Goal: Register for event/course

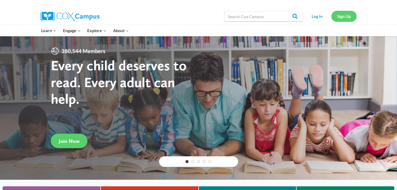
click at [347, 14] on link "Sign Up" at bounding box center [344, 16] width 25 height 11
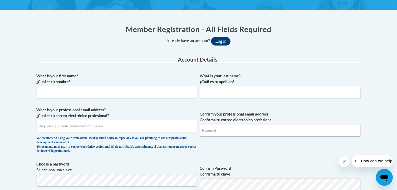
scroll to position [93, 0]
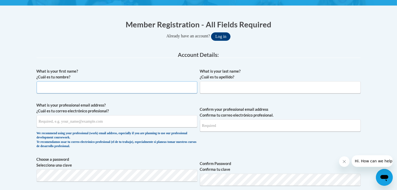
click at [135, 82] on input "What is your first name? ¿Cuál es tu nombre?" at bounding box center [117, 87] width 161 height 12
type input "h"
type input "Sherkearion"
type input "Dews"
click at [68, 123] on input "sdews1@my.uwg.edu" at bounding box center [117, 122] width 161 height 12
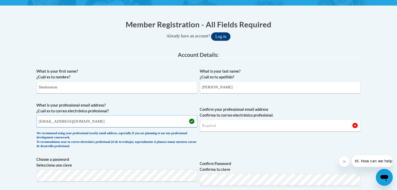
type input "sdews1@my.westga.edu"
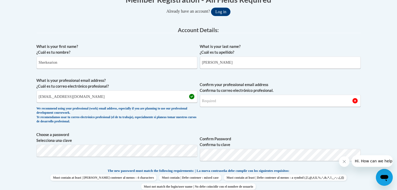
click at [227, 107] on span "Confirm your professional email address Confirma tu correo electrónico profesio…" at bounding box center [280, 102] width 161 height 49
click at [227, 103] on input "Confirm your professional email address Confirma tu correo electrónico profesio…" at bounding box center [280, 101] width 161 height 12
drag, startPoint x: 91, startPoint y: 100, endPoint x: 33, endPoint y: 97, distance: 58.4
click at [225, 103] on input "Confirm your professional email address Confirma tu correo electrónico profesio…" at bounding box center [280, 101] width 161 height 12
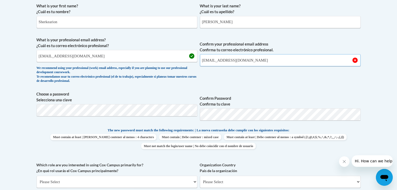
scroll to position [161, 0]
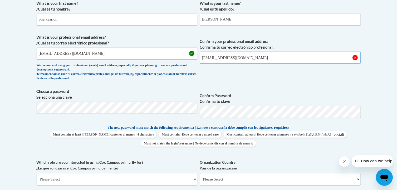
type input "sdews1@my.westga.edu"
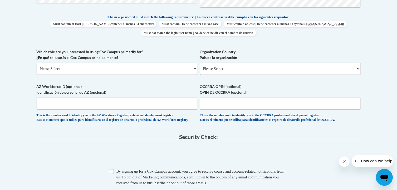
scroll to position [273, 0]
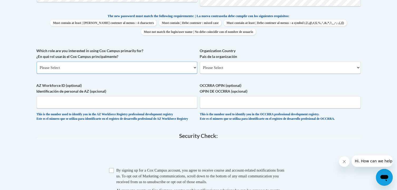
click at [155, 67] on select "Please Select College/University | Colegio/Universidad Community/Nonprofit Part…" at bounding box center [117, 68] width 161 height 12
click at [37, 62] on select "Please Select College/University | Colegio/Universidad Community/Nonprofit Part…" at bounding box center [117, 68] width 161 height 12
click at [162, 67] on select "Please Select College/University | Colegio/Universidad Community/Nonprofit Part…" at bounding box center [117, 68] width 161 height 12
select select "5a18ea06-2b54-4451-96f2-d152daf9eac5"
click at [37, 62] on select "Please Select College/University | Colegio/Universidad Community/Nonprofit Part…" at bounding box center [117, 68] width 161 height 12
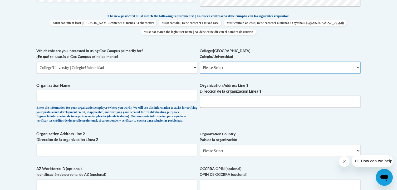
click at [219, 65] on select "Please Select College/University Staff | Empleado universitario College/Univers…" at bounding box center [280, 68] width 161 height 12
select select "99b32b07-cffc-426c-8bf6-0cd77760d84b"
click at [200, 62] on select "Please Select College/University Staff | Empleado universitario College/Univers…" at bounding box center [280, 68] width 161 height 12
click at [174, 94] on input "Organization Name" at bounding box center [117, 96] width 161 height 12
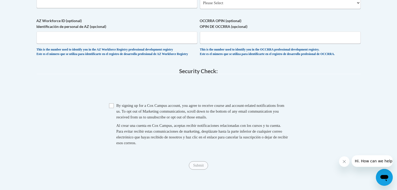
scroll to position [422, 0]
click at [113, 108] on input "Checkbox" at bounding box center [111, 105] width 5 height 5
checkbox input "true"
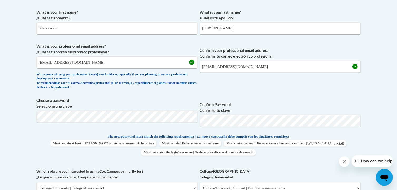
scroll to position [152, 0]
click at [168, 110] on span "Choose a password Selecciona una clave" at bounding box center [117, 114] width 161 height 33
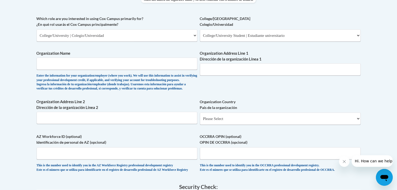
scroll to position [311, 0]
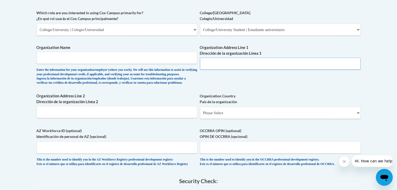
click at [243, 65] on input "Organization Address Line 1 Dirección de la organización Línea 1" at bounding box center [280, 64] width 161 height 12
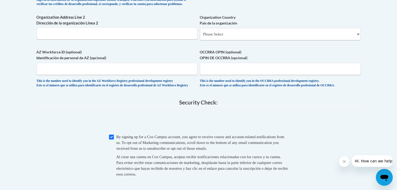
scroll to position [543, 0]
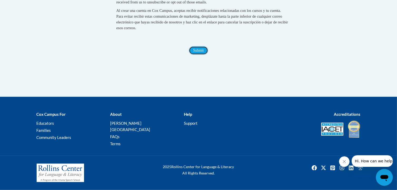
click at [202, 55] on input "Submit" at bounding box center [198, 50] width 19 height 8
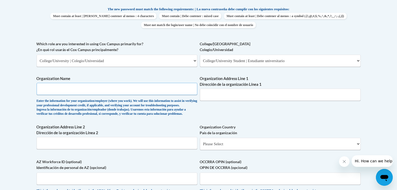
scroll to position [280, 0]
click at [113, 91] on input "Organization Name" at bounding box center [117, 89] width 161 height 12
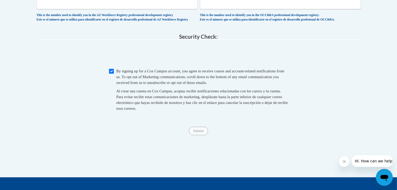
scroll to position [469, 0]
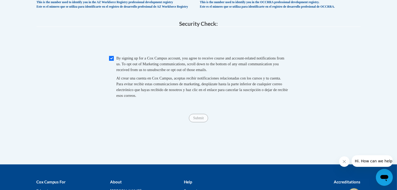
type input "University of West GA"
click at [112, 61] on input "Checkbox" at bounding box center [111, 58] width 5 height 5
checkbox input "false"
click at [199, 123] on input "Submit" at bounding box center [198, 118] width 19 height 8
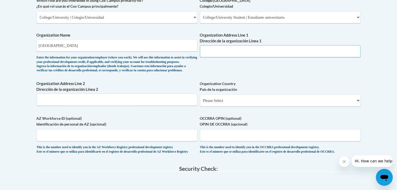
scroll to position [316, 0]
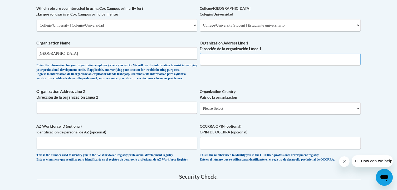
click at [215, 63] on input "Organization Address Line 1 Dirección de la organización Línea 1" at bounding box center [280, 59] width 161 height 12
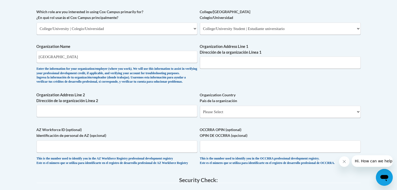
scroll to position [312, 0]
click at [237, 65] on input "Organization Address Line 1 Dirección de la organización Línea 1" at bounding box center [280, 63] width 161 height 12
paste input "1601 Maple St, Carrollton, GA 30118"
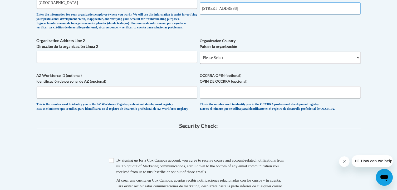
scroll to position [367, 0]
type input "1601 Maple St, Carrollton, GA 30118"
click at [238, 60] on select "Please Select United States | Estados Unidos Outside of the United States | Fue…" at bounding box center [280, 57] width 161 height 12
select select "ad49bcad-a171-4b2e-b99c-48b446064914"
click at [200, 60] on select "Please Select United States | Estados Unidos Outside of the United States | Fue…" at bounding box center [280, 57] width 161 height 12
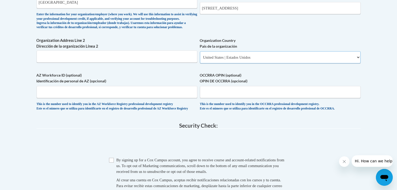
select select
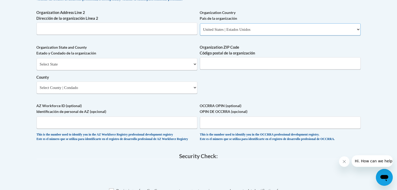
scroll to position [396, 0]
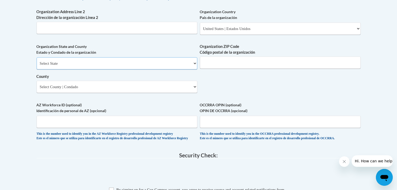
click at [165, 70] on select "Select State Alabama Alaska Arizona Arkansas California Colorado Connecticut De…" at bounding box center [117, 63] width 161 height 12
select select "Georgia"
click at [37, 66] on select "Select State Alabama Alaska Arizona Arkansas California Colorado Connecticut De…" at bounding box center [117, 63] width 161 height 12
click at [116, 93] on select "County" at bounding box center [117, 87] width 161 height 12
click at [143, 93] on select "Select County Appling Atkinson Bacon Baker Baldwin Banks Barrow Bartow Ben Hill…" at bounding box center [117, 87] width 161 height 12
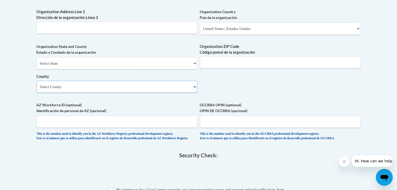
select select "Carroll"
click at [37, 89] on select "Select County Appling Atkinson Bacon Baker Baldwin Banks Barrow Bartow Ben Hill…" at bounding box center [117, 87] width 161 height 12
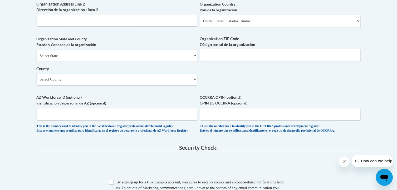
scroll to position [403, 0]
click at [63, 86] on select "Select County Appling Atkinson Bacon Baker Baldwin Banks Barrow Bartow Ben Hill…" at bounding box center [117, 80] width 161 height 12
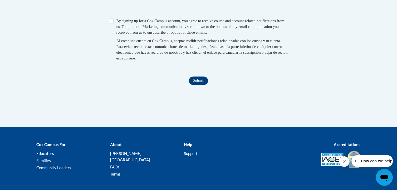
scroll to position [601, 0]
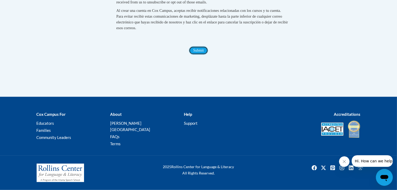
click at [203, 55] on input "Submit" at bounding box center [198, 50] width 19 height 8
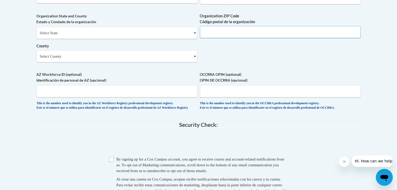
scroll to position [425, 0]
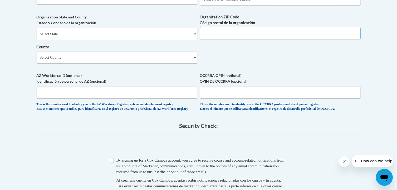
click at [225, 39] on input "Organization ZIP Code Código postal de la organización" at bounding box center [280, 33] width 161 height 12
click at [266, 39] on input "Organization ZIP Code Código postal de la organización" at bounding box center [280, 33] width 161 height 12
type input "30188"
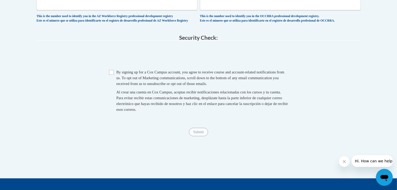
scroll to position [513, 0]
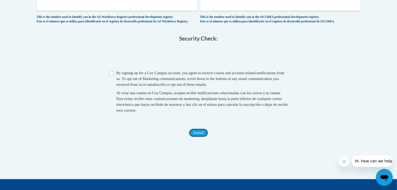
click at [202, 137] on input "Submit" at bounding box center [198, 133] width 19 height 8
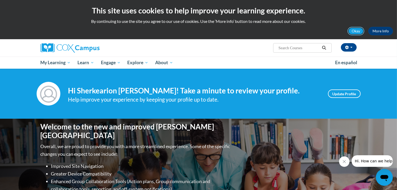
click at [356, 30] on button "Okay" at bounding box center [356, 31] width 17 height 8
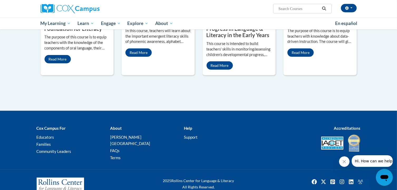
scroll to position [498, 0]
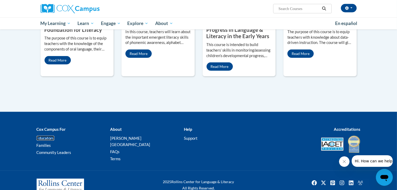
click at [46, 136] on link "Educators" at bounding box center [46, 138] width 18 height 5
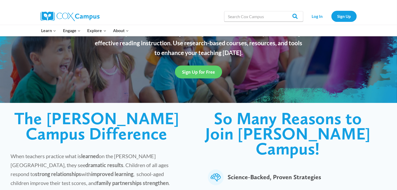
scroll to position [52, 0]
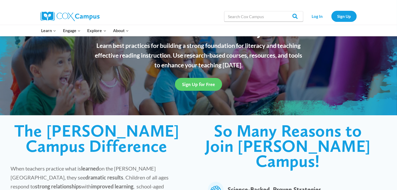
click at [314, 22] on div "Log In Sign Up" at bounding box center [331, 16] width 51 height 17
click at [316, 18] on link "Log In" at bounding box center [317, 16] width 23 height 11
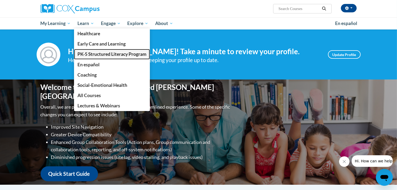
click at [98, 55] on span "PK-5 Structured Literacy Program" at bounding box center [112, 54] width 69 height 6
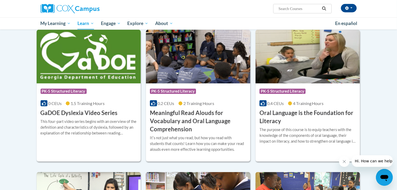
scroll to position [306, 0]
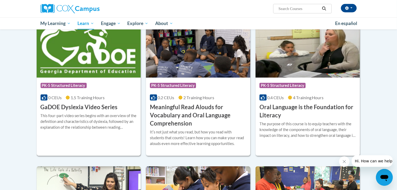
click at [111, 85] on div "Course Category: PK-5 Structured Literacy" at bounding box center [89, 86] width 97 height 12
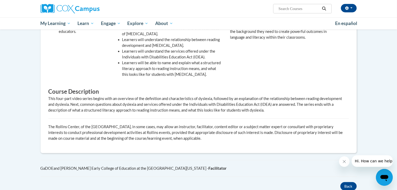
scroll to position [188, 0]
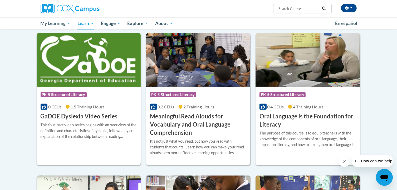
scroll to position [296, 0]
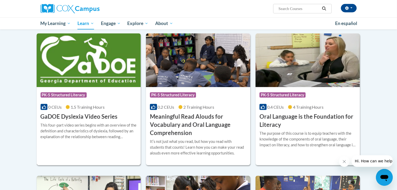
click at [78, 84] on img at bounding box center [89, 60] width 104 height 54
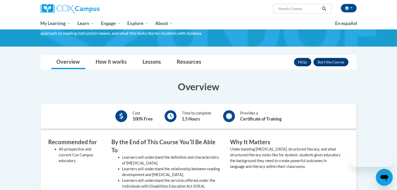
scroll to position [59, 0]
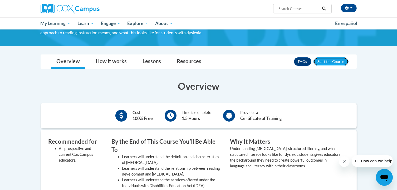
click at [333, 57] on button "Enroll" at bounding box center [331, 61] width 35 height 8
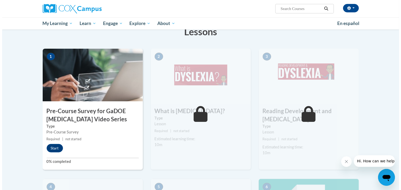
scroll to position [84, 0]
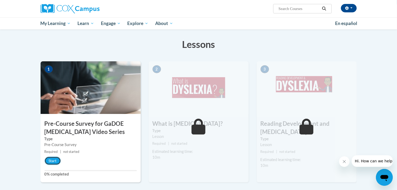
click at [55, 159] on button "Start" at bounding box center [53, 161] width 16 height 8
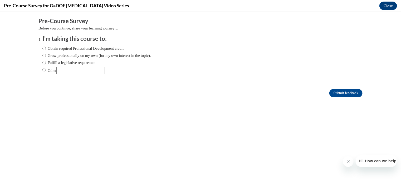
scroll to position [0, 0]
click at [66, 48] on label "Obtain required Professional Development credit." at bounding box center [83, 48] width 82 height 6
click at [46, 48] on input "Obtain required Professional Development credit." at bounding box center [43, 48] width 3 height 6
radio input "true"
click at [66, 56] on label "Grow professionally on my own (for my own interest in the topic)." at bounding box center [96, 55] width 109 height 6
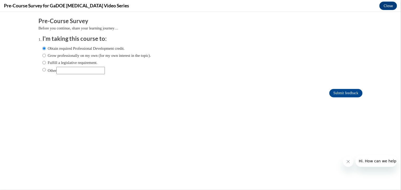
click at [46, 56] on input "Grow professionally on my own (for my own interest in the topic)." at bounding box center [43, 55] width 3 height 6
radio input "true"
click at [64, 46] on label "Obtain required Professional Development credit." at bounding box center [83, 48] width 82 height 6
click at [46, 46] on input "Obtain required Professional Development credit." at bounding box center [43, 48] width 3 height 6
radio input "true"
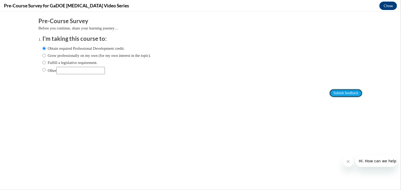
click at [337, 94] on input "Submit feedback" at bounding box center [346, 93] width 33 height 8
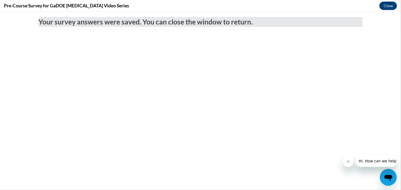
click at [347, 163] on icon "Close message from company" at bounding box center [348, 161] width 3 height 3
click at [349, 163] on icon "Close message from company" at bounding box center [348, 162] width 4 height 4
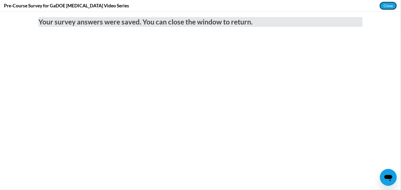
click at [386, 9] on button "Close" at bounding box center [389, 6] width 18 height 8
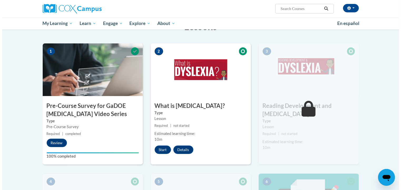
scroll to position [101, 0]
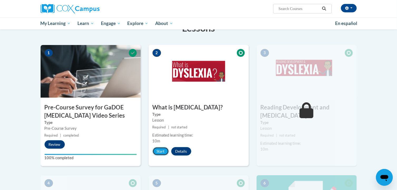
click at [164, 154] on button "Start" at bounding box center [161, 151] width 16 height 8
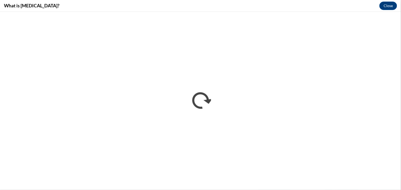
scroll to position [0, 0]
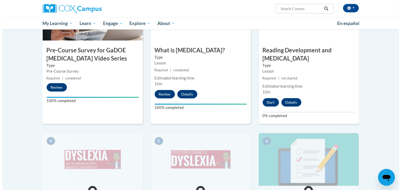
scroll to position [158, 0]
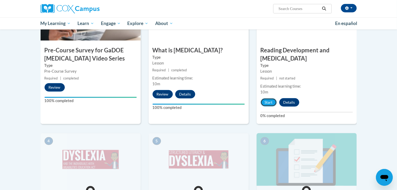
click at [270, 98] on button "Start" at bounding box center [269, 102] width 16 height 8
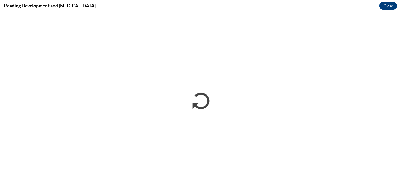
scroll to position [0, 0]
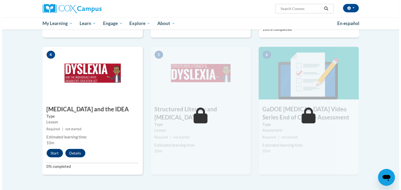
scroll to position [244, 0]
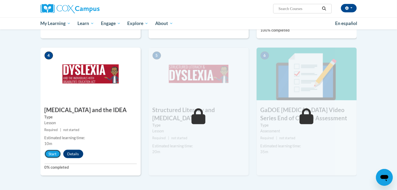
click at [50, 150] on button "Start" at bounding box center [53, 154] width 16 height 8
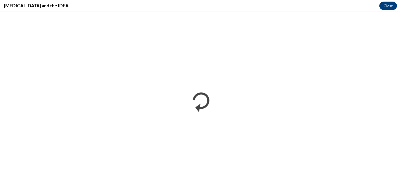
scroll to position [0, 0]
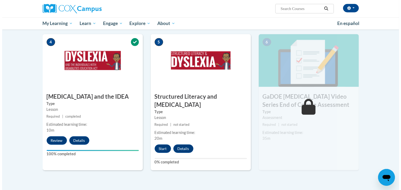
scroll to position [249, 0]
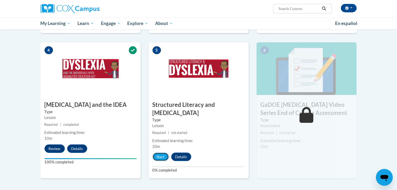
click at [163, 153] on button "Start" at bounding box center [161, 157] width 16 height 8
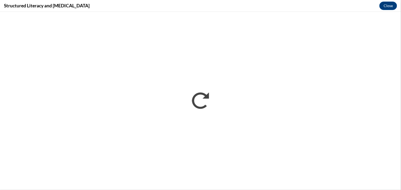
scroll to position [0, 0]
